Goal: Information Seeking & Learning: Learn about a topic

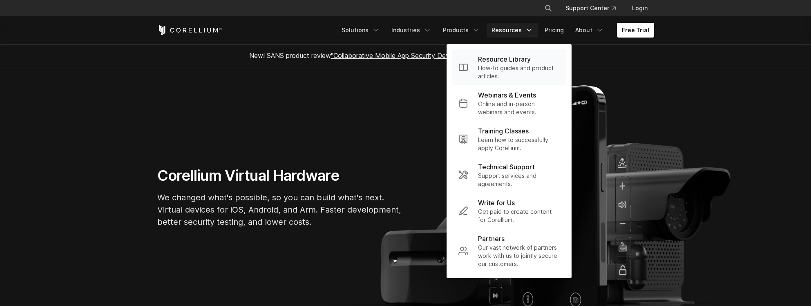
click at [509, 69] on p "How-to guides and product articles." at bounding box center [519, 72] width 82 height 16
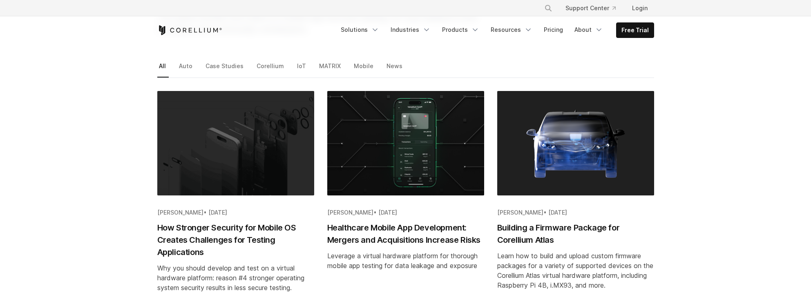
scroll to position [114, 0]
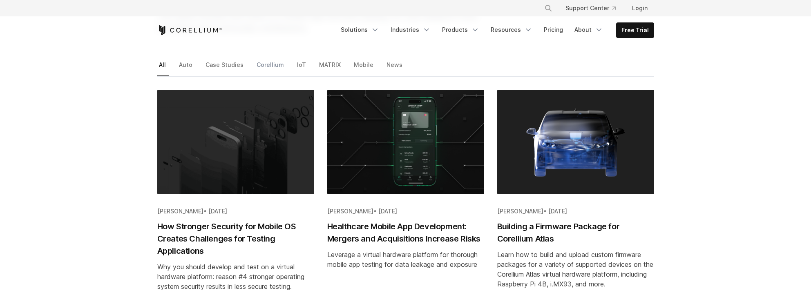
click at [261, 65] on link "Corellium" at bounding box center [271, 67] width 32 height 17
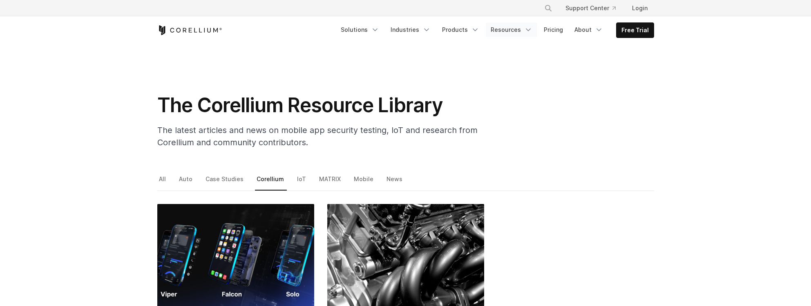
click at [519, 26] on link "Resources" at bounding box center [511, 29] width 51 height 15
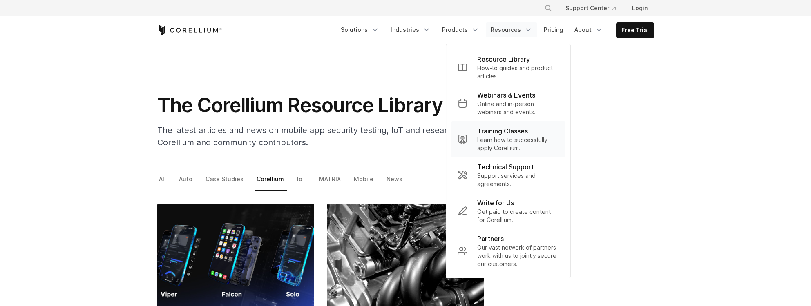
click at [526, 143] on p "Learn how to successfully apply Corellium." at bounding box center [518, 144] width 82 height 16
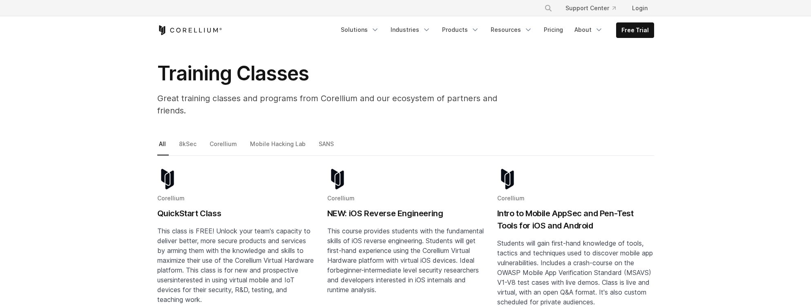
scroll to position [40, 0]
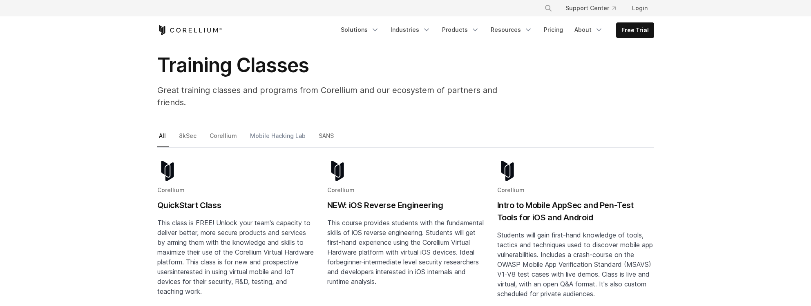
click at [270, 131] on link "Mobile Hacking Lab" at bounding box center [278, 139] width 60 height 17
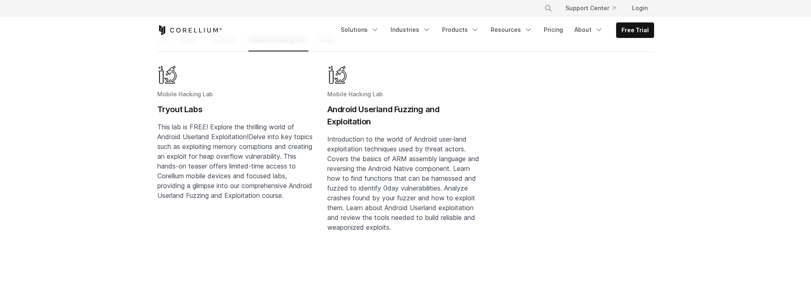
scroll to position [124, 0]
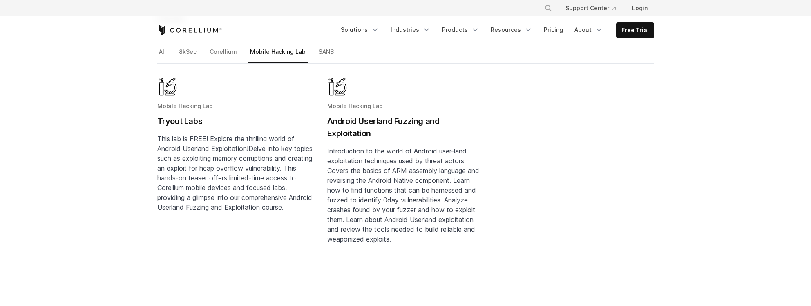
click at [183, 115] on h2 "Tryout Labs" at bounding box center [235, 121] width 157 height 12
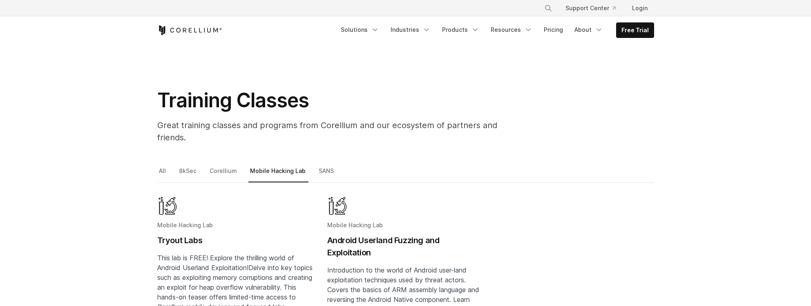
scroll to position [0, 0]
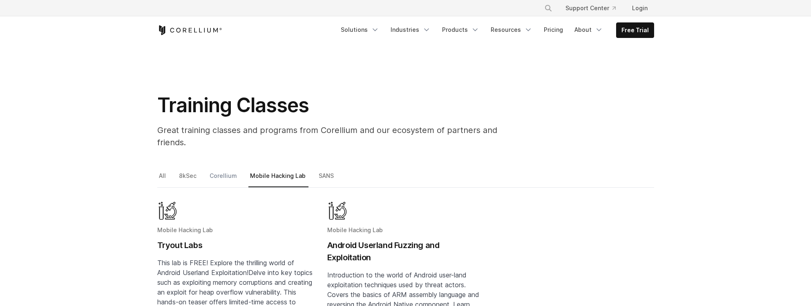
click at [232, 171] on link "Corellium" at bounding box center [224, 179] width 32 height 17
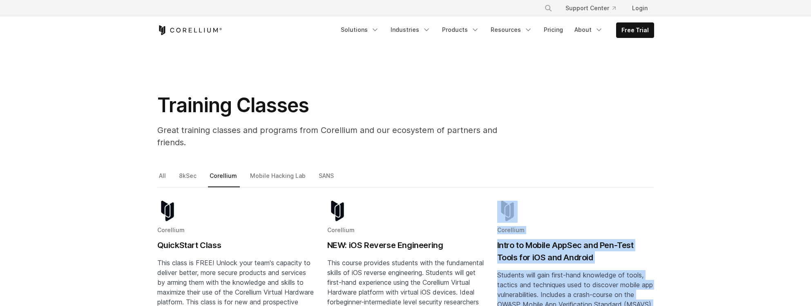
click at [454, 114] on h1 "Training Classes" at bounding box center [341, 105] width 368 height 25
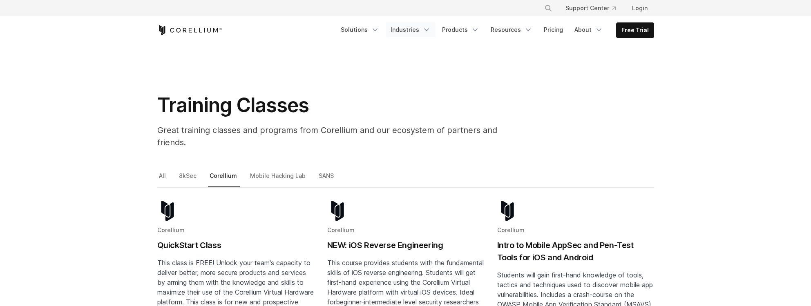
click at [417, 29] on link "Industries" at bounding box center [411, 29] width 50 height 15
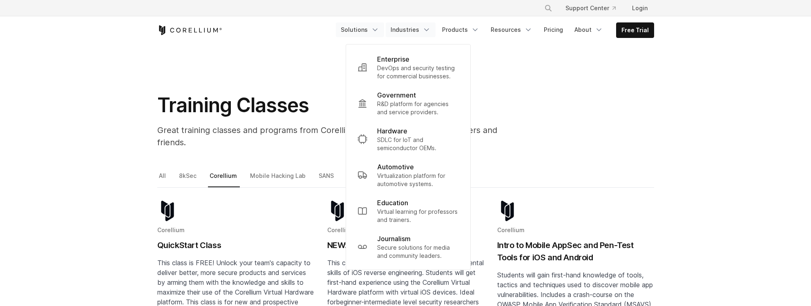
click at [363, 31] on link "Solutions" at bounding box center [360, 29] width 48 height 15
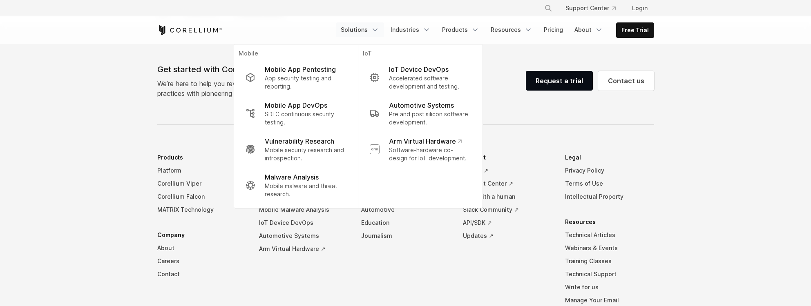
scroll to position [595, 0]
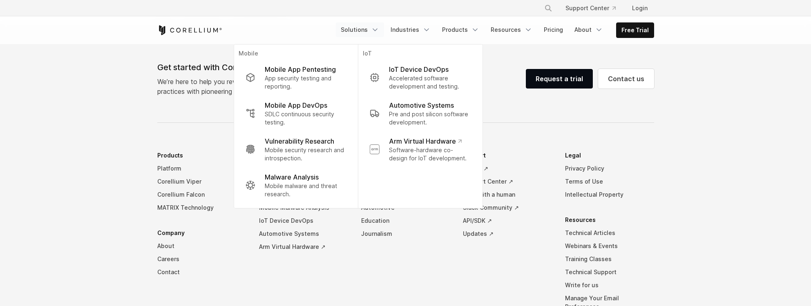
click at [127, 99] on footer "Get started with Corellium We’re here to help you revolutionize your security a…" at bounding box center [405, 212] width 811 height 380
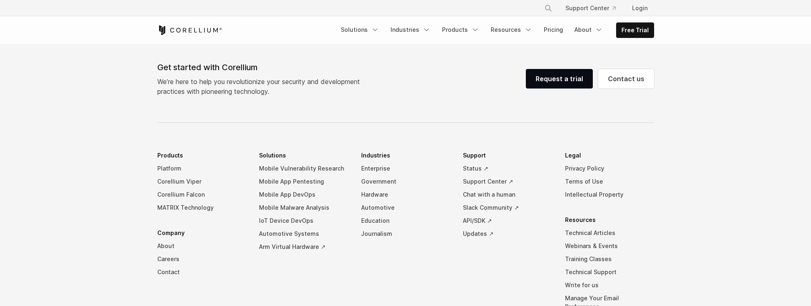
scroll to position [0, 0]
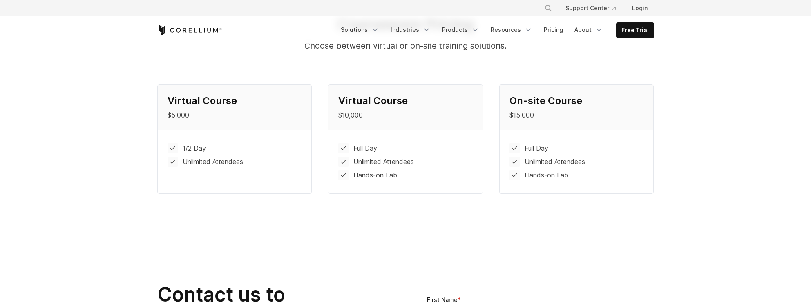
scroll to position [869, 0]
